Goal: Navigation & Orientation: Understand site structure

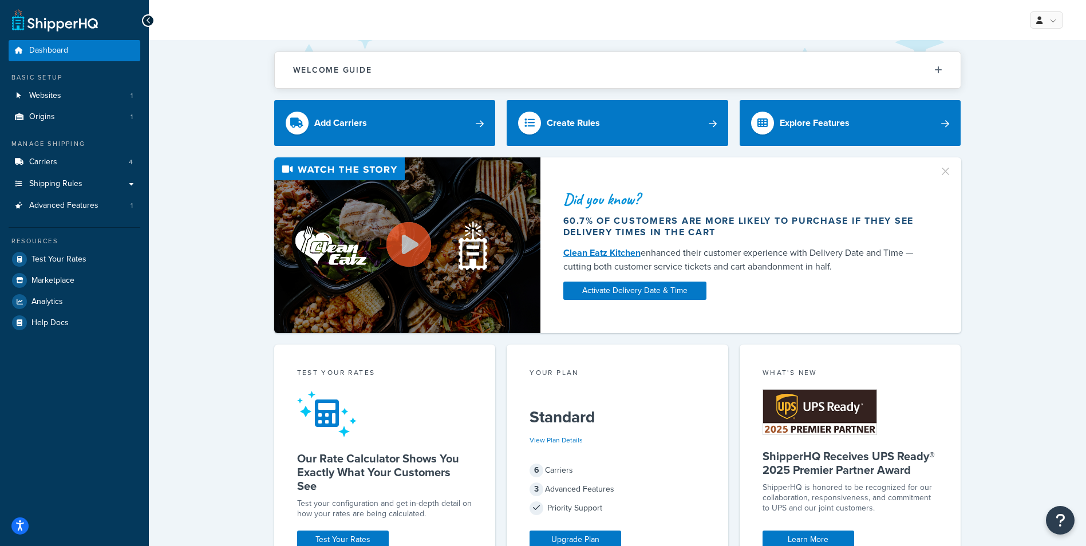
click at [211, 194] on div "Did you know? 60.7% of customers are more likely to purchase if they see delive…" at bounding box center [617, 245] width 891 height 176
drag, startPoint x: 211, startPoint y: 209, endPoint x: 201, endPoint y: 186, distance: 25.2
click at [210, 209] on div "Did you know? 60.7% of customers are more likely to purchase if they see delive…" at bounding box center [617, 245] width 891 height 176
click at [64, 92] on link "Websites 1" at bounding box center [75, 95] width 132 height 21
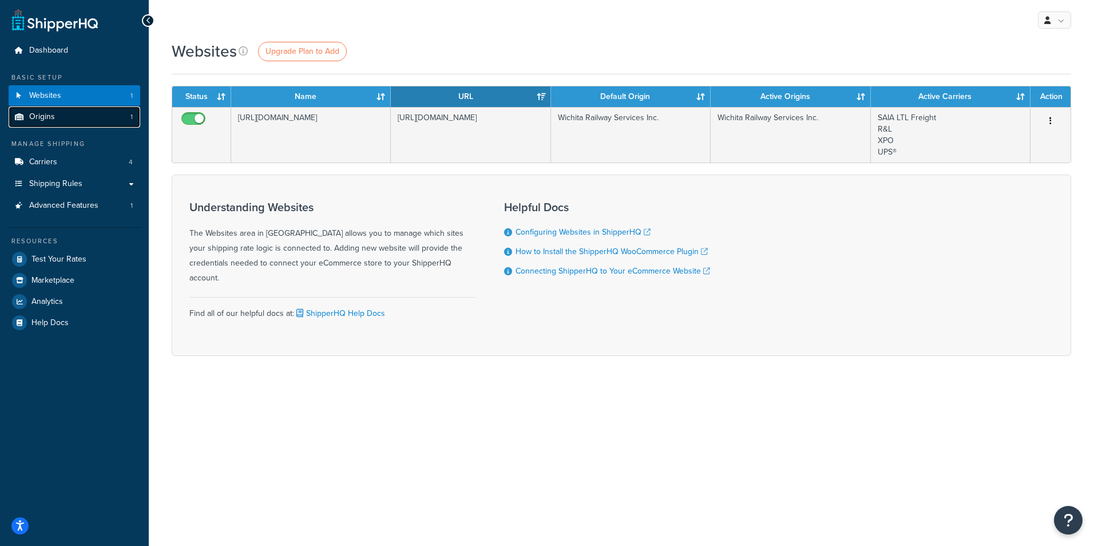
click at [85, 114] on link "Origins 1" at bounding box center [75, 116] width 132 height 21
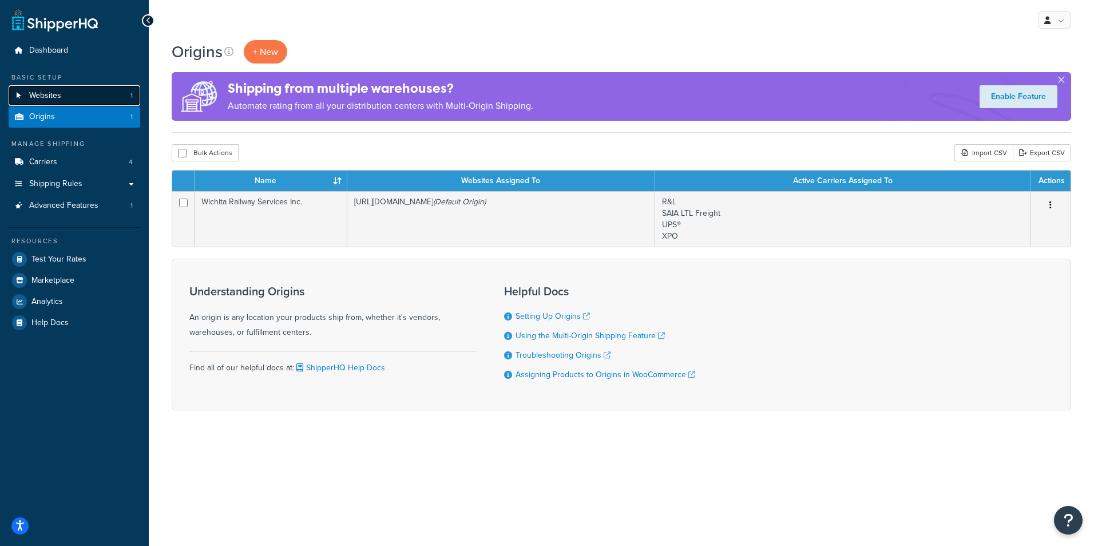
click at [84, 101] on link "Websites 1" at bounding box center [75, 95] width 132 height 21
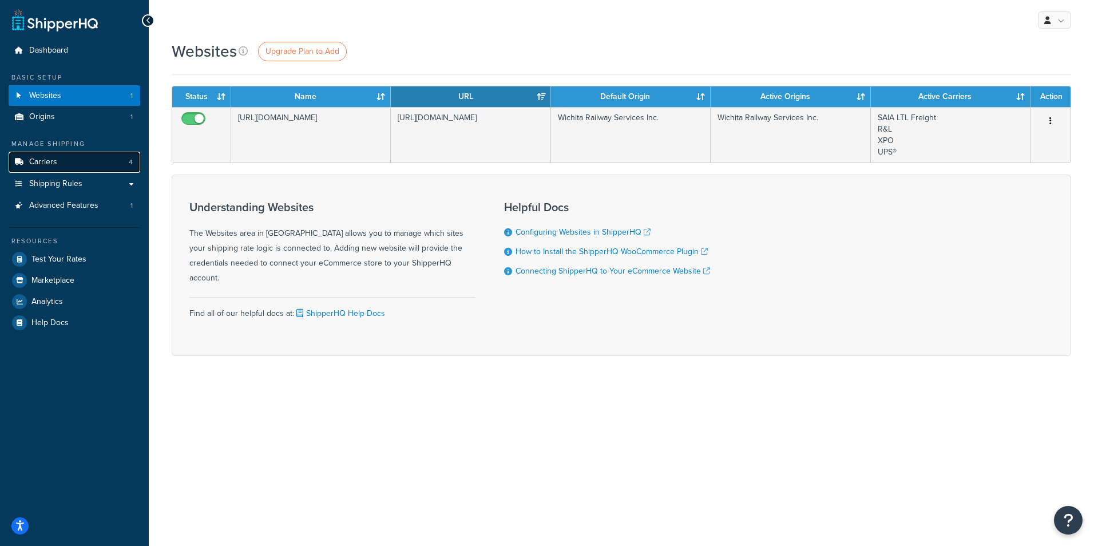
click at [92, 165] on link "Carriers 4" at bounding box center [75, 162] width 132 height 21
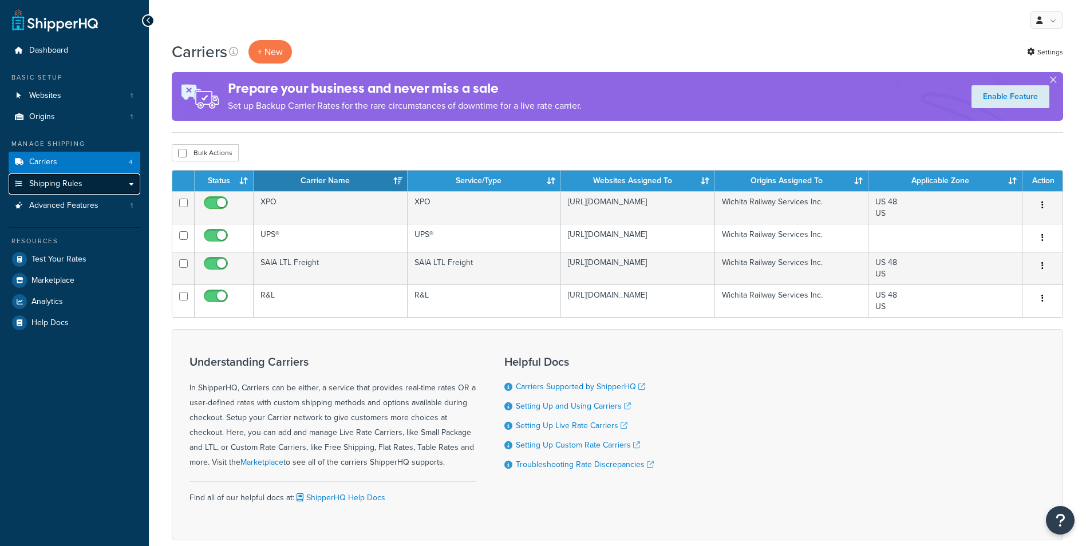
click at [90, 180] on link "Shipping Rules" at bounding box center [75, 183] width 132 height 21
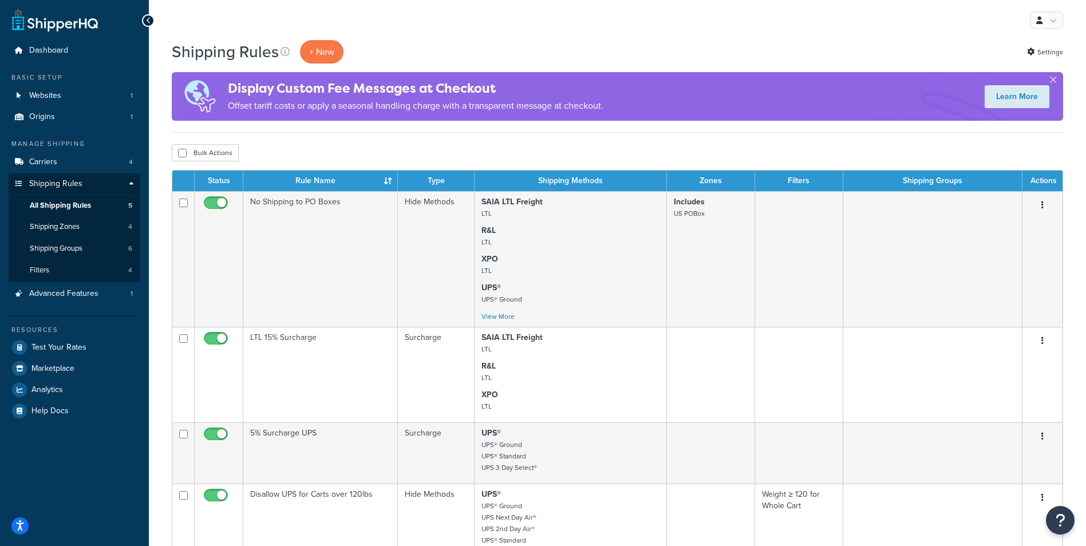
click at [442, 6] on div "My Profile Billing Global Settings Contact Us Logout" at bounding box center [617, 20] width 937 height 40
drag, startPoint x: 442, startPoint y: 13, endPoint x: 462, endPoint y: 121, distance: 109.5
click at [442, 14] on div "My Profile Billing Global Settings Contact Us Logout" at bounding box center [617, 20] width 937 height 40
click at [544, 10] on div "My Profile Billing Global Settings Contact Us Logout" at bounding box center [617, 20] width 937 height 40
click at [544, 19] on div "My Profile Billing Global Settings Contact Us Logout" at bounding box center [617, 20] width 937 height 40
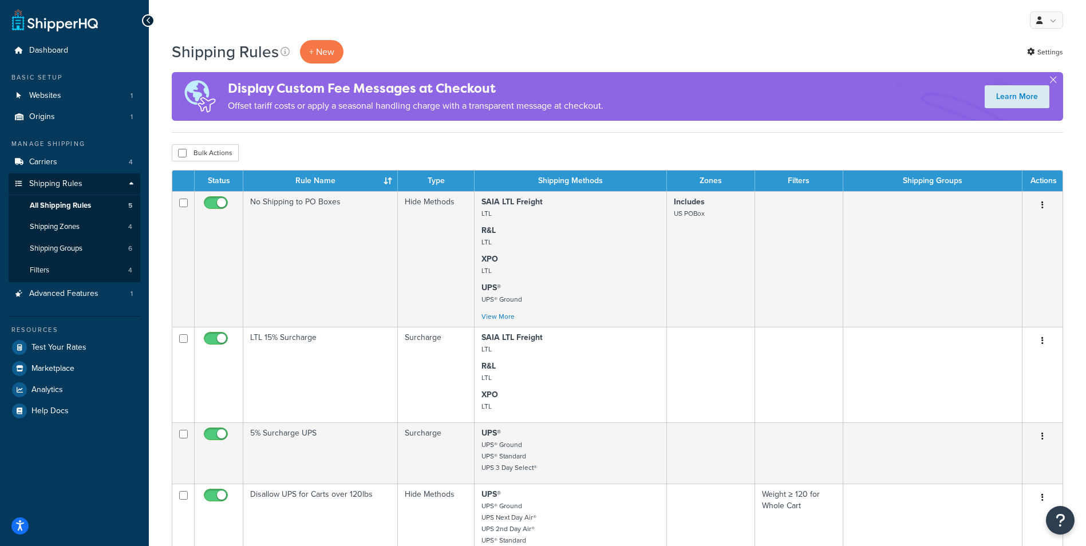
click at [557, 20] on div "My Profile Billing Global Settings Contact Us Logout" at bounding box center [617, 20] width 937 height 40
click at [572, 44] on div "Shipping Rules + New Settings" at bounding box center [617, 51] width 891 height 23
click at [573, 43] on div "Shipping Rules + New Settings" at bounding box center [617, 51] width 891 height 23
click at [568, 31] on div "My Profile Billing Global Settings Contact Us Logout" at bounding box center [617, 20] width 937 height 40
click at [561, 27] on div "My Profile Billing Global Settings Contact Us Logout" at bounding box center [617, 20] width 937 height 40
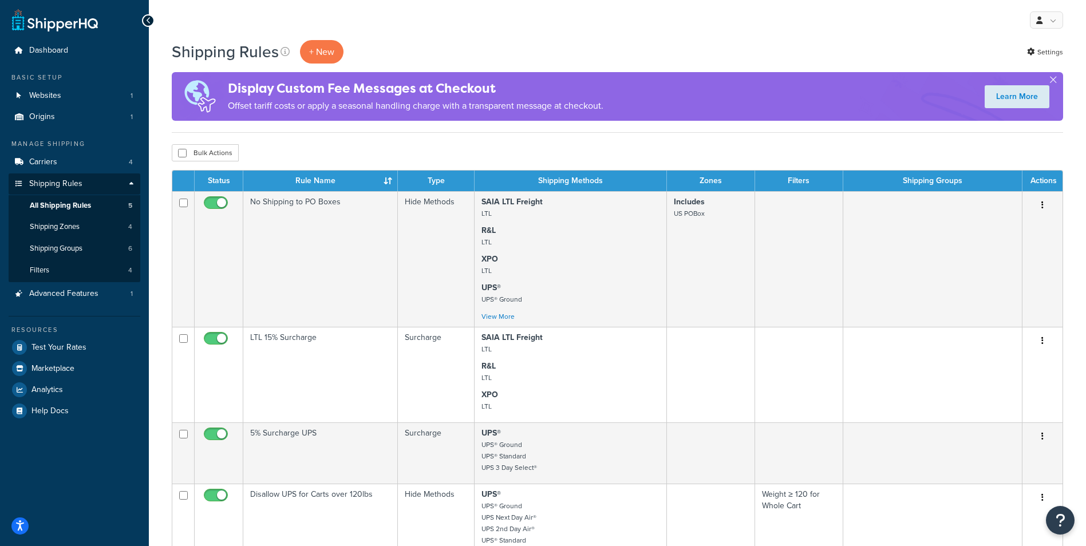
click at [557, 22] on div "My Profile Billing Global Settings Contact Us Logout" at bounding box center [617, 20] width 937 height 40
drag, startPoint x: 557, startPoint y: 22, endPoint x: 536, endPoint y: 9, distance: 24.9
click at [552, 17] on div "My Profile Billing Global Settings Contact Us Logout" at bounding box center [617, 20] width 937 height 40
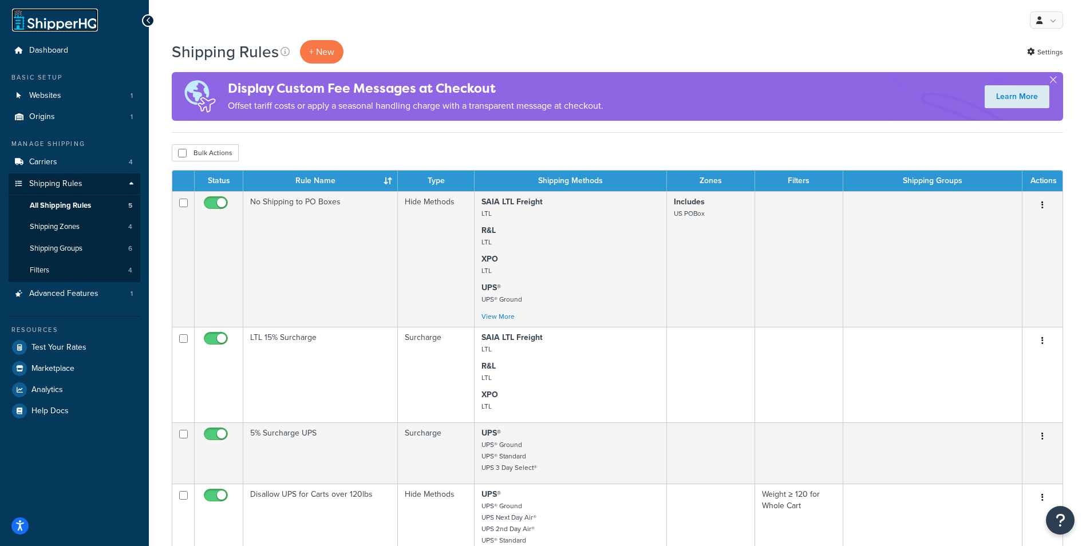
click at [77, 24] on link at bounding box center [55, 20] width 86 height 23
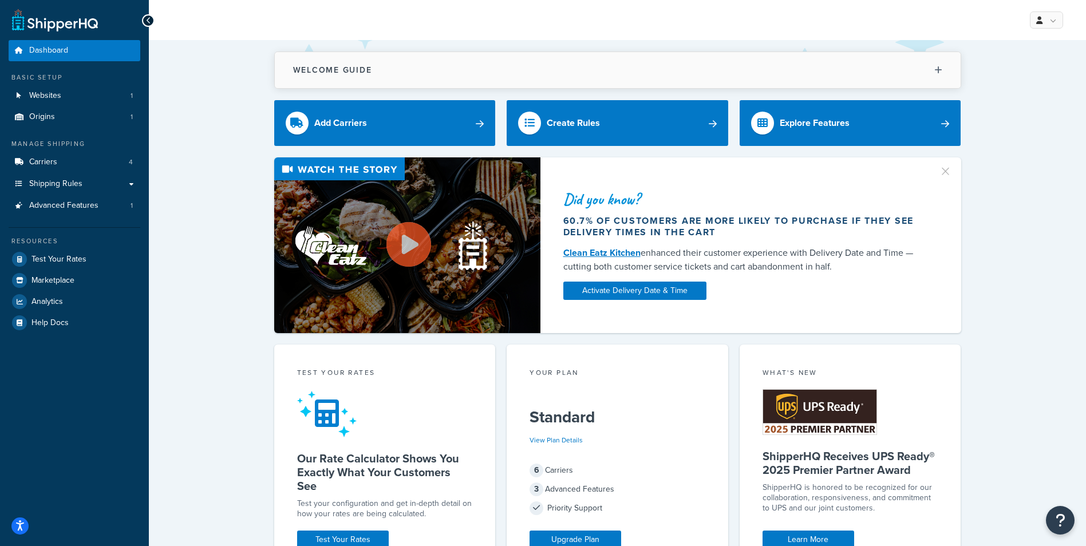
click at [370, 60] on button "Welcome Guide" at bounding box center [618, 70] width 686 height 36
